Goal: Book appointment/travel/reservation

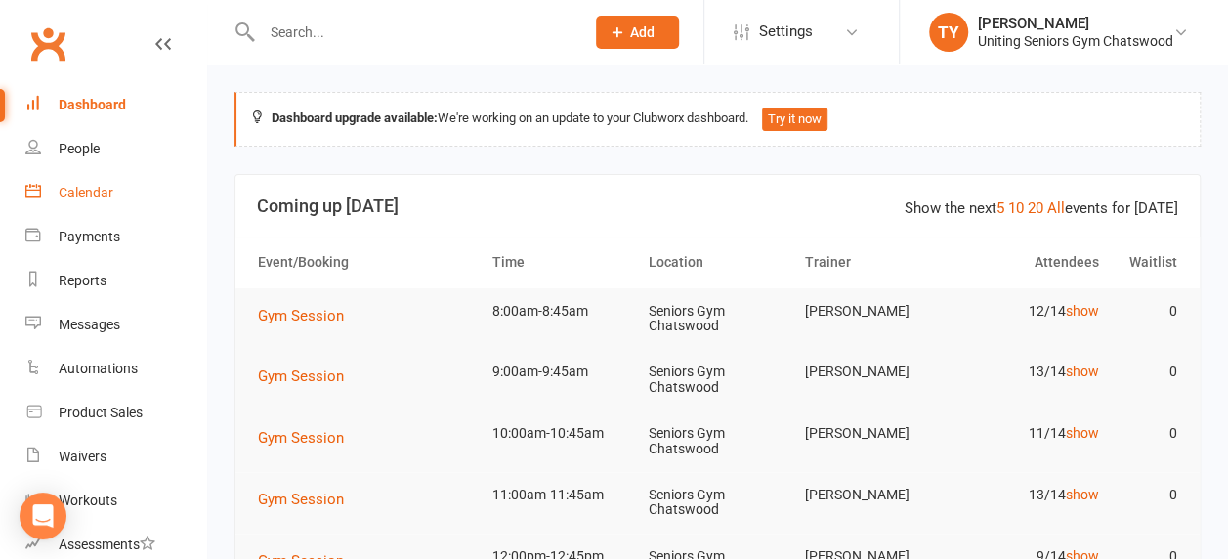
click at [98, 189] on div "Calendar" at bounding box center [86, 193] width 55 height 16
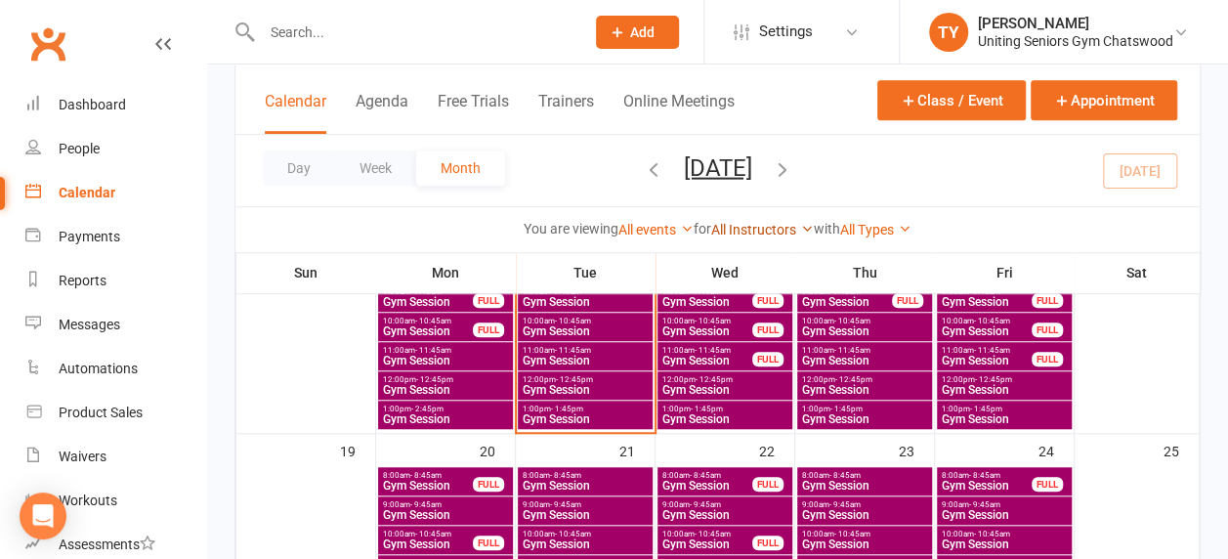
scroll to position [687, 0]
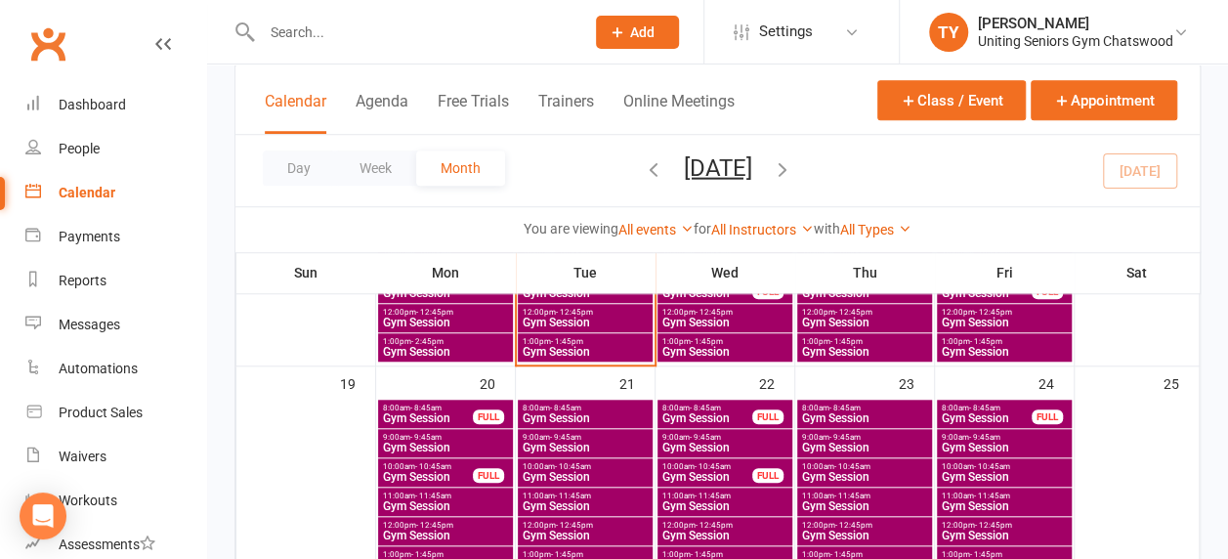
click at [793, 168] on icon "button" at bounding box center [782, 167] width 21 height 21
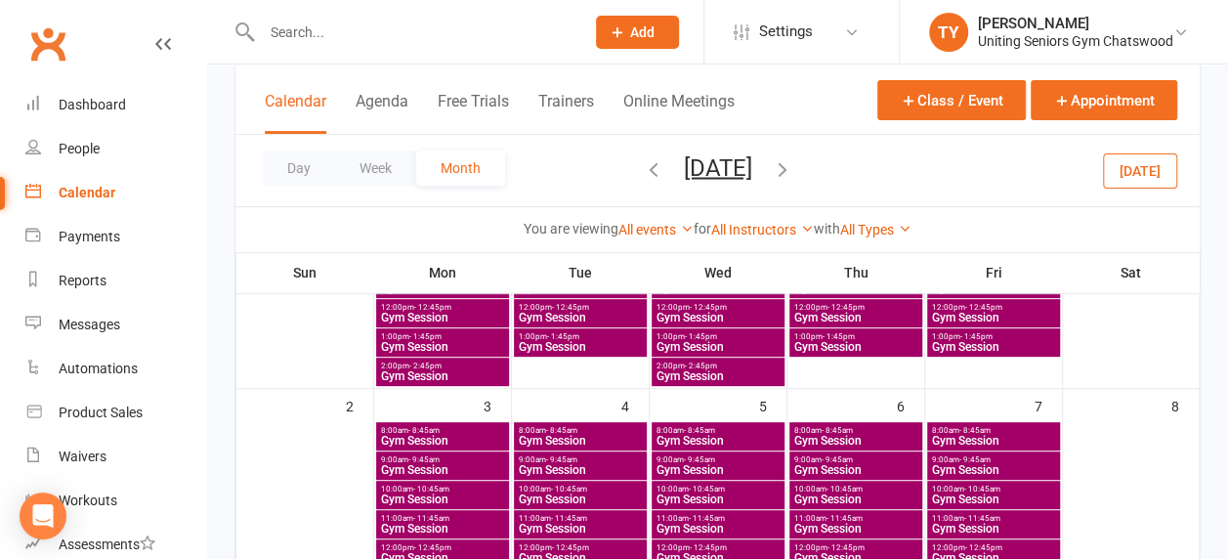
scroll to position [264, 0]
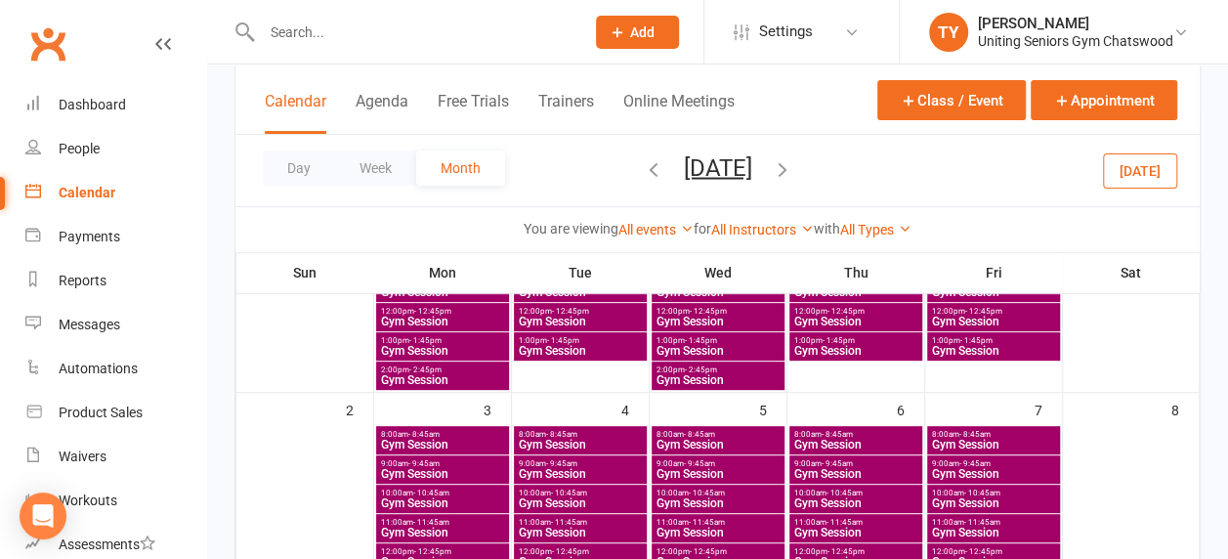
click at [604, 437] on span "8:00am - 8:45am" at bounding box center [580, 434] width 125 height 9
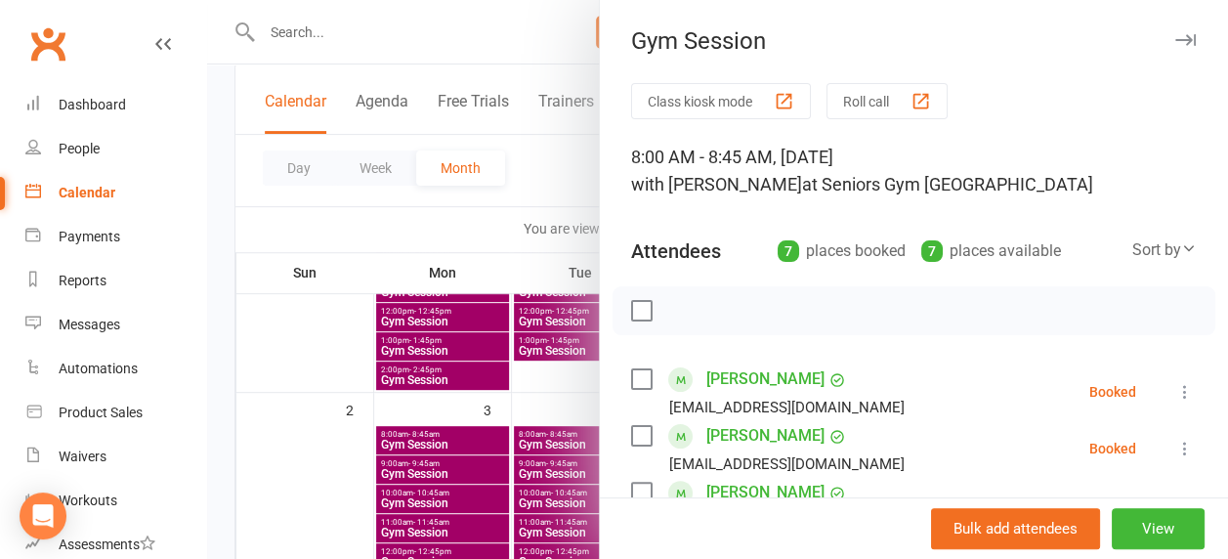
click at [499, 412] on div at bounding box center [717, 279] width 1021 height 559
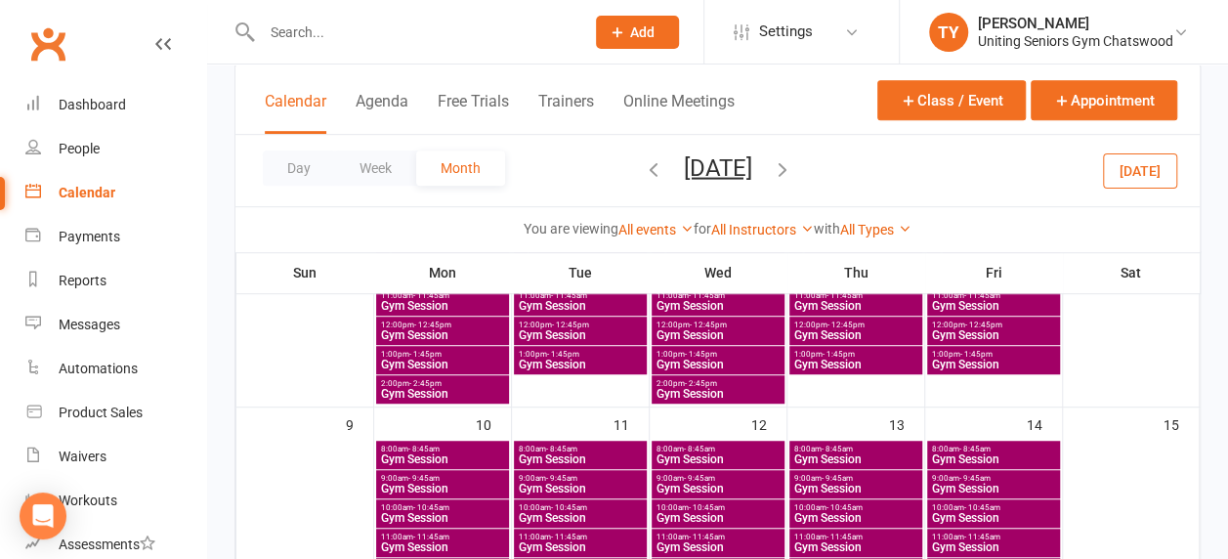
scroll to position [491, 0]
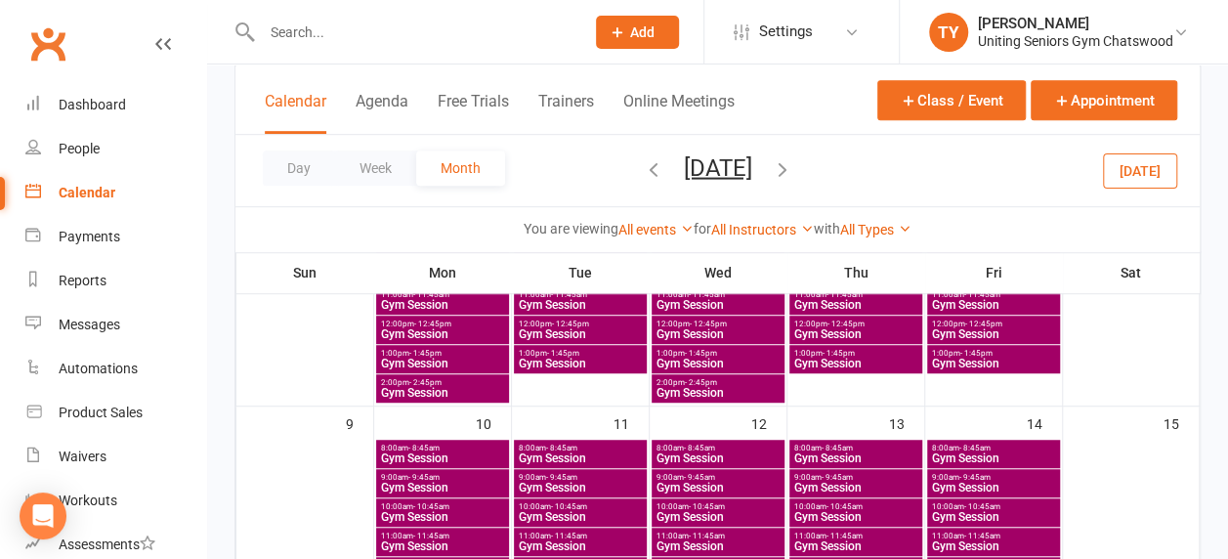
click at [546, 447] on span "- 8:45am" at bounding box center [561, 447] width 31 height 9
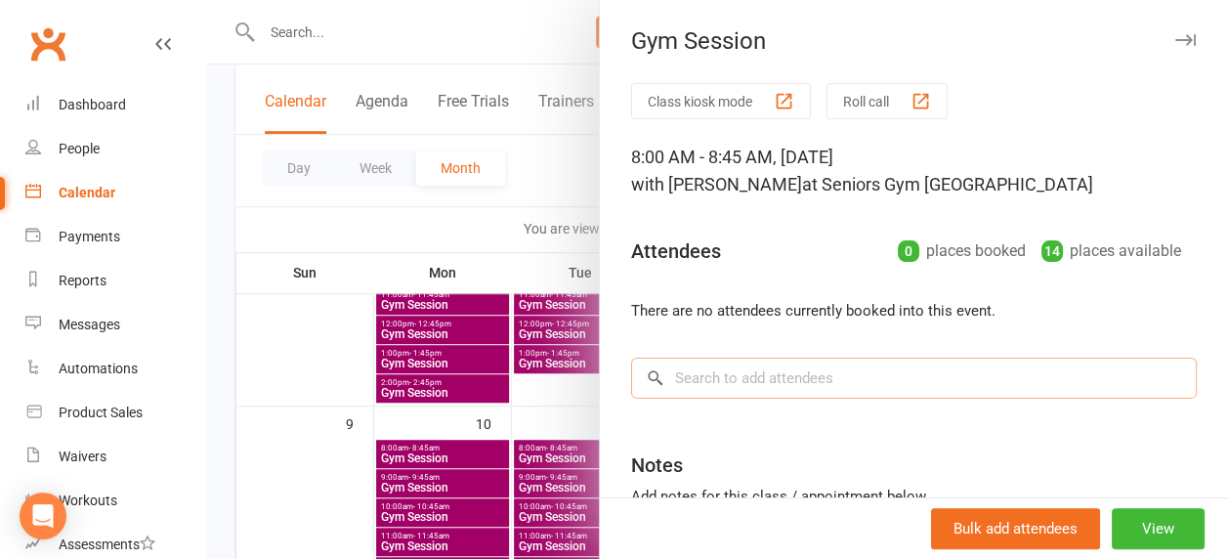
click at [714, 383] on input "search" at bounding box center [913, 377] width 565 height 41
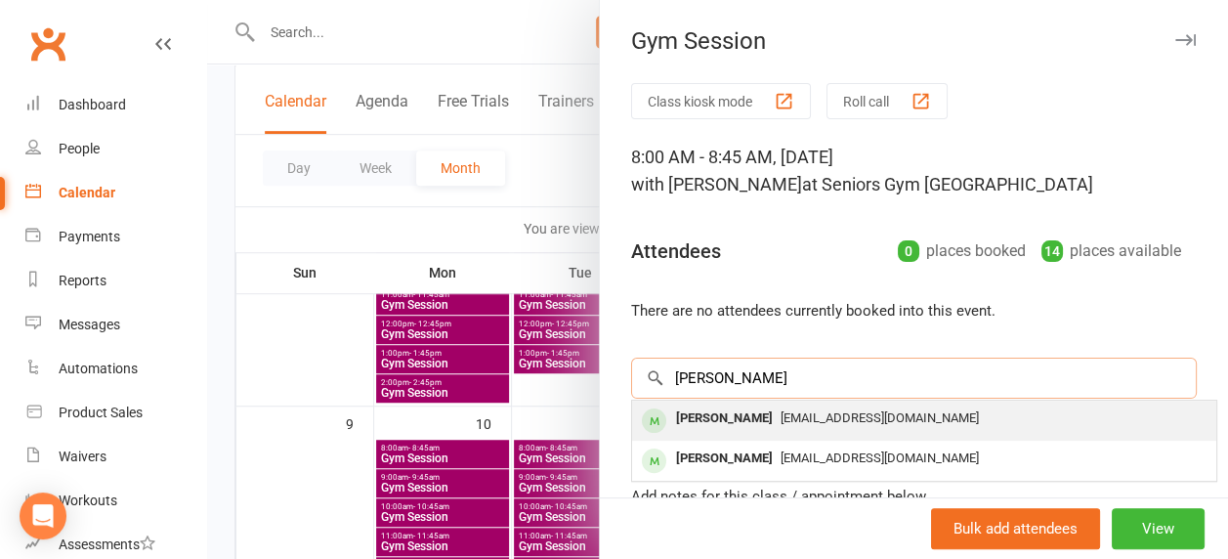
type input "[PERSON_NAME]"
click at [780, 418] on span "[EMAIL_ADDRESS][DOMAIN_NAME]" at bounding box center [879, 417] width 198 height 15
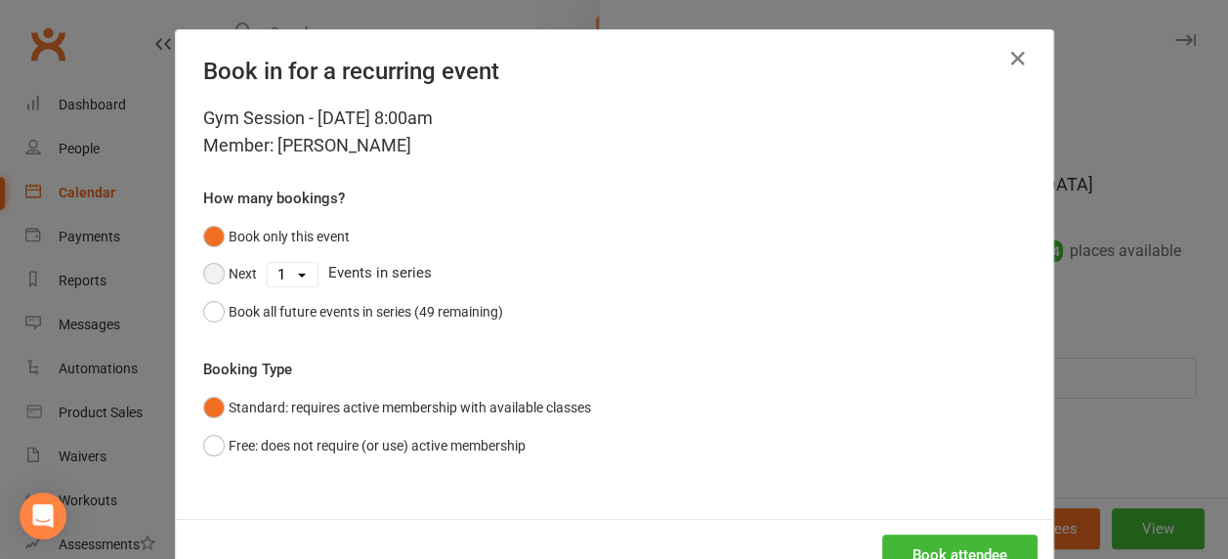
click at [229, 272] on button "Next" at bounding box center [230, 273] width 54 height 37
click at [284, 280] on select "1 2 3 4 5 6 7 8 9 10 11 12 13 14 15 16 17 18 19 20 21 22 23 24 25 26 27 28 29 3…" at bounding box center [293, 274] width 50 height 23
click at [268, 263] on select "1 2 3 4 5 6 7 8 9 10 11 12 13 14 15 16 17 18 19 20 21 22 23 24 25 26 27 28 29 3…" at bounding box center [293, 274] width 50 height 23
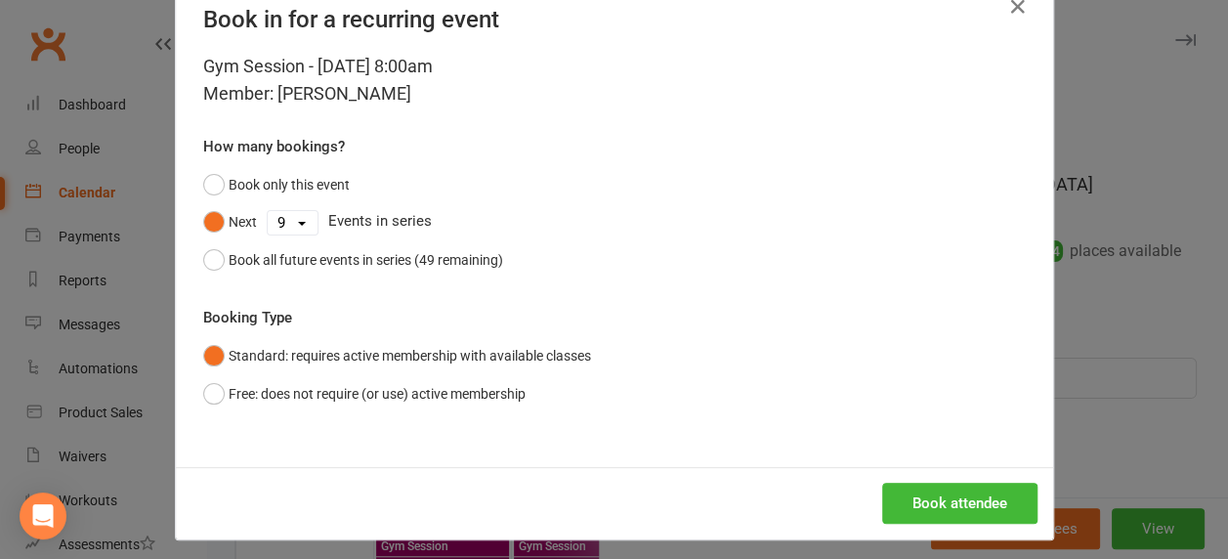
scroll to position [53, 0]
click at [280, 213] on select "1 2 3 4 5 6 7 8 9 10 11 12 13 14 15 16 17 18 19 20 21 22 23 24 25 26 27 28 29 3…" at bounding box center [293, 221] width 50 height 23
select select "7"
click at [268, 210] on select "1 2 3 4 5 6 7 8 9 10 11 12 13 14 15 16 17 18 19 20 21 22 23 24 25 26 27 28 29 3…" at bounding box center [293, 221] width 50 height 23
click at [883, 506] on button "Book attendee" at bounding box center [959, 502] width 155 height 41
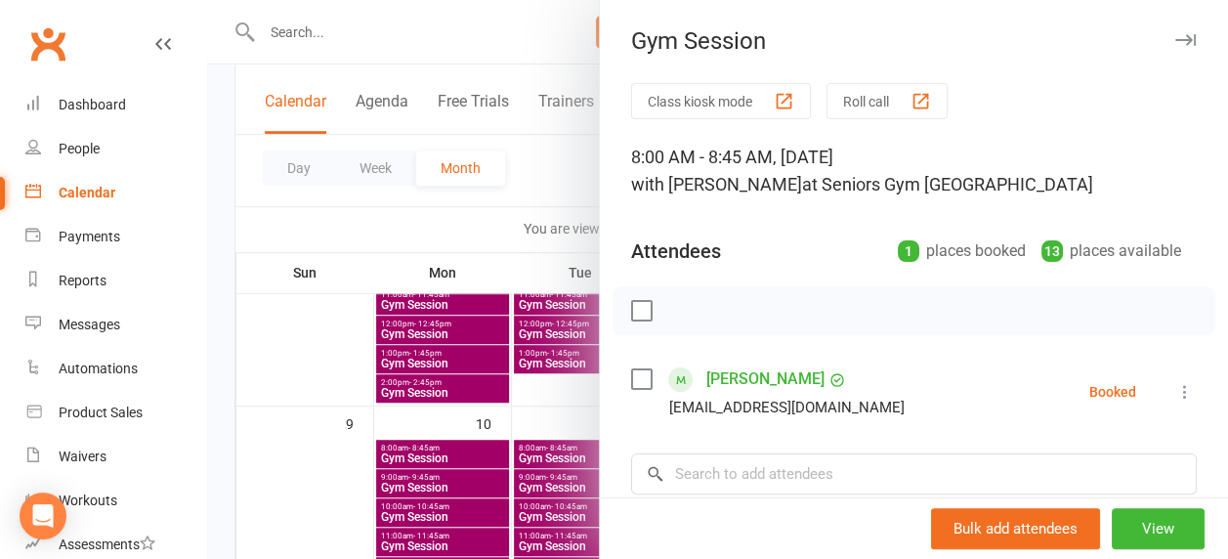
click at [424, 389] on div at bounding box center [717, 279] width 1021 height 559
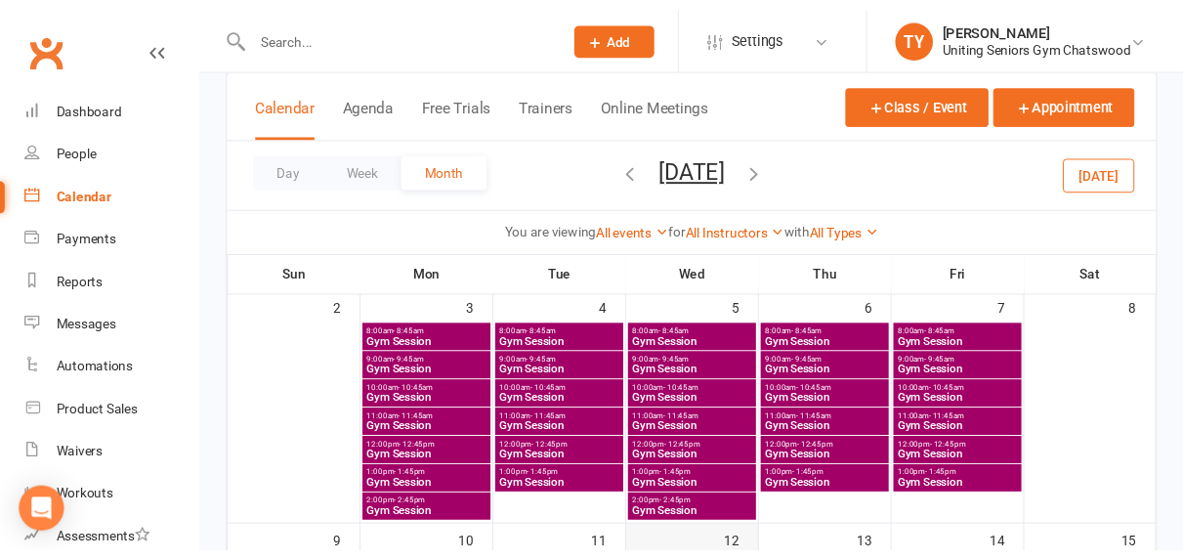
scroll to position [365, 0]
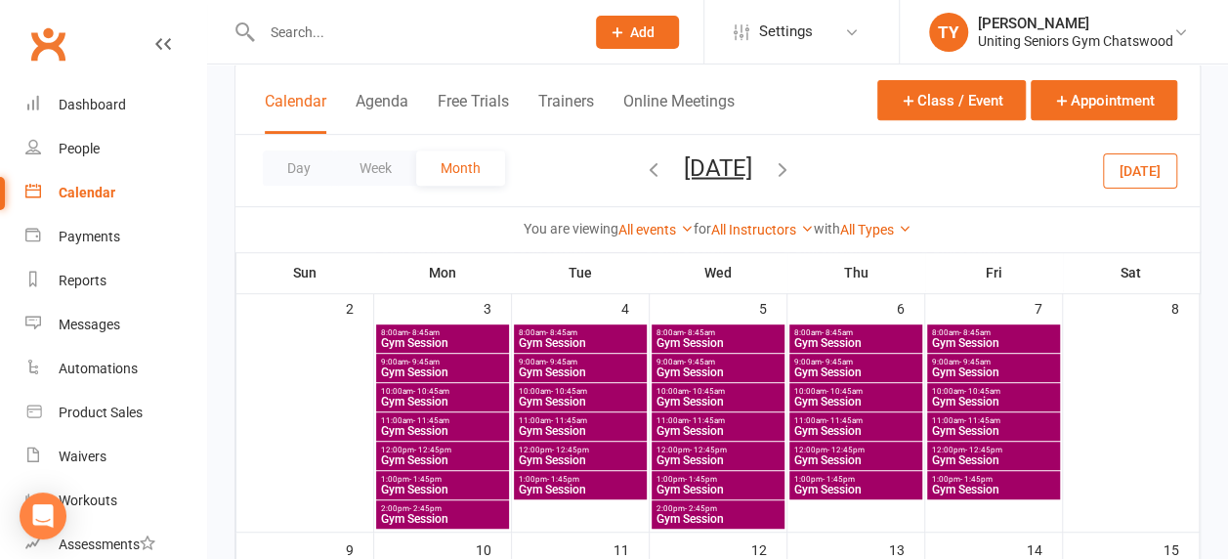
click at [840, 338] on span "Gym Session" at bounding box center [855, 343] width 125 height 12
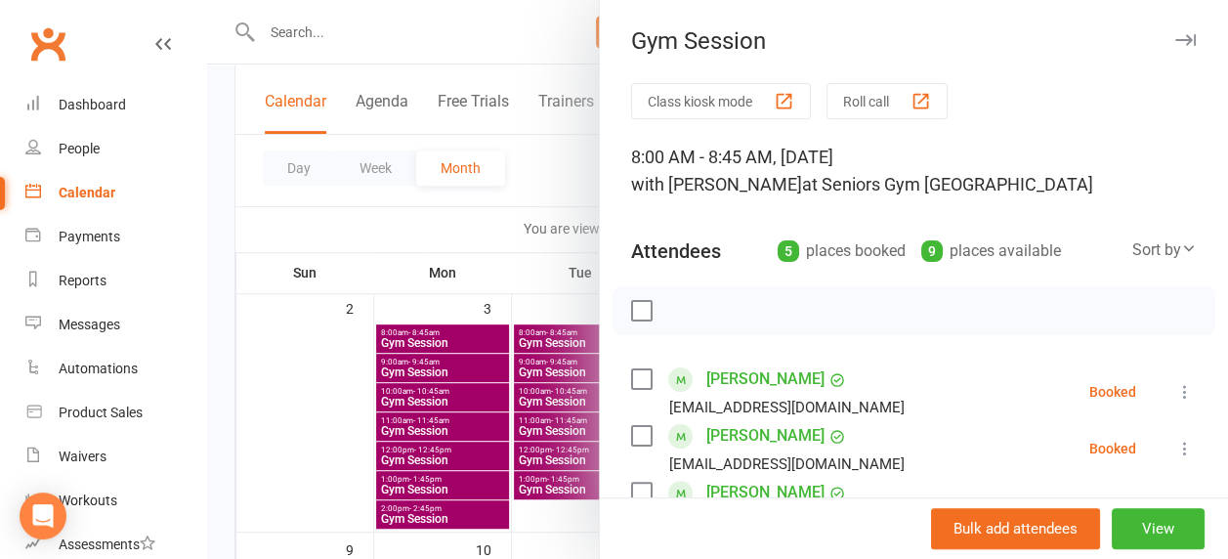
click at [484, 366] on div at bounding box center [717, 279] width 1021 height 559
